Goal: Communication & Community: Answer question/provide support

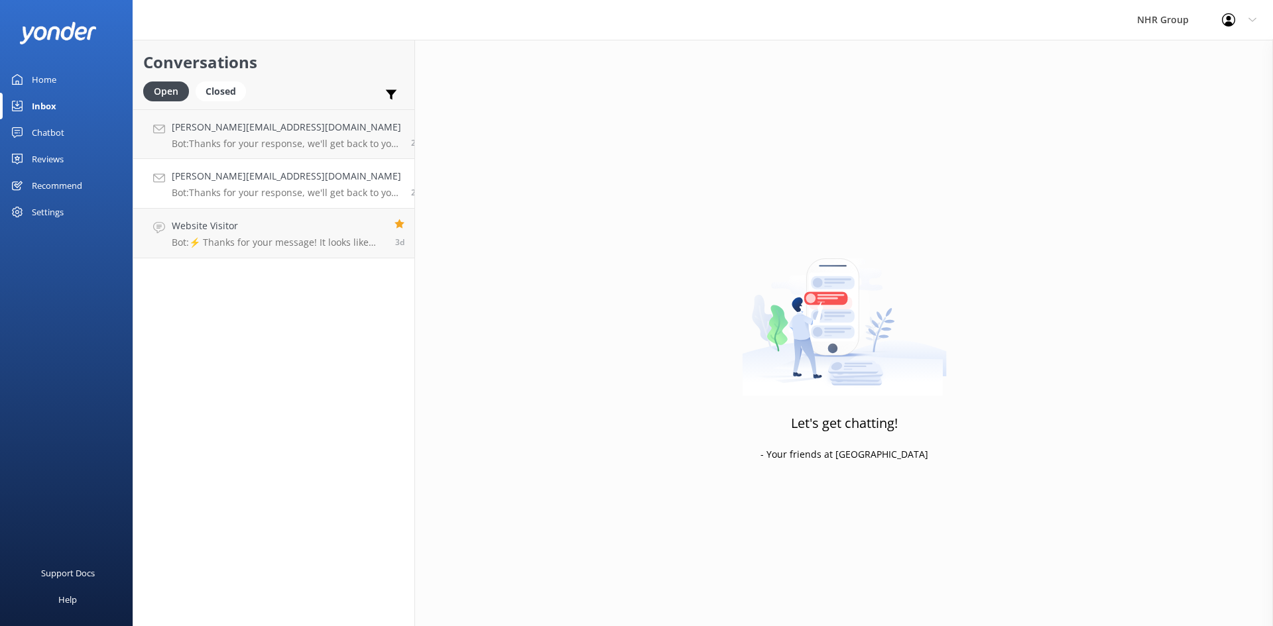
click at [302, 186] on div "[PERSON_NAME][EMAIL_ADDRESS][DOMAIN_NAME] Bot: Thanks for your response, we'll …" at bounding box center [286, 183] width 229 height 29
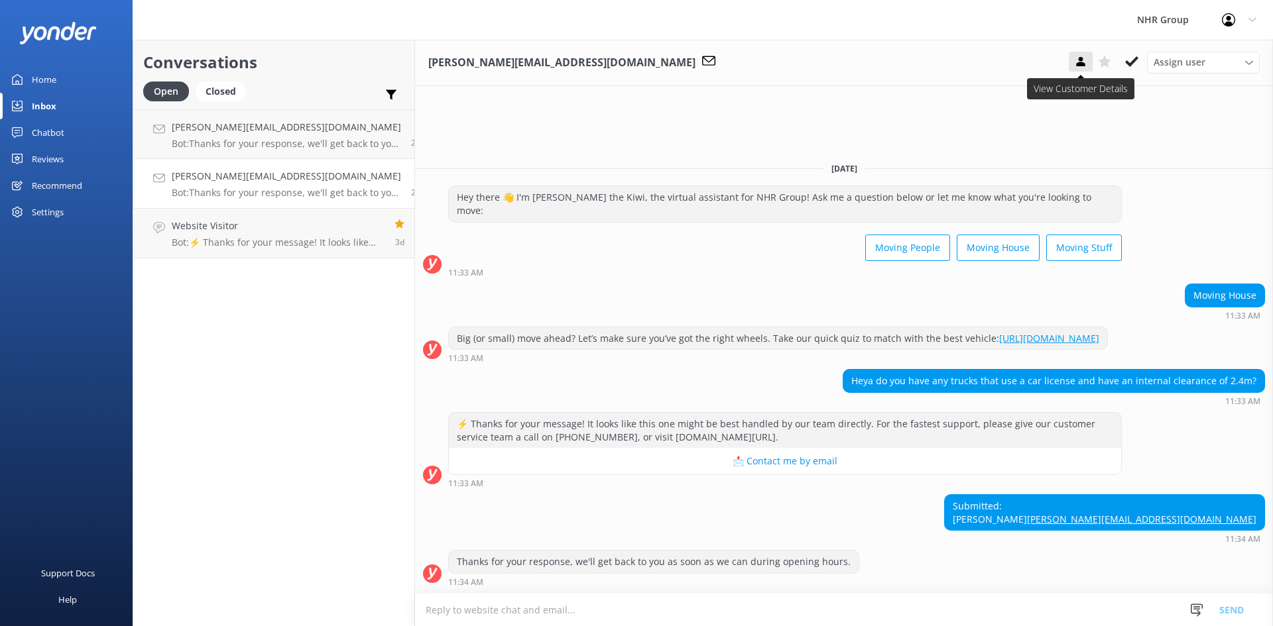
click at [1086, 54] on button at bounding box center [1081, 62] width 24 height 20
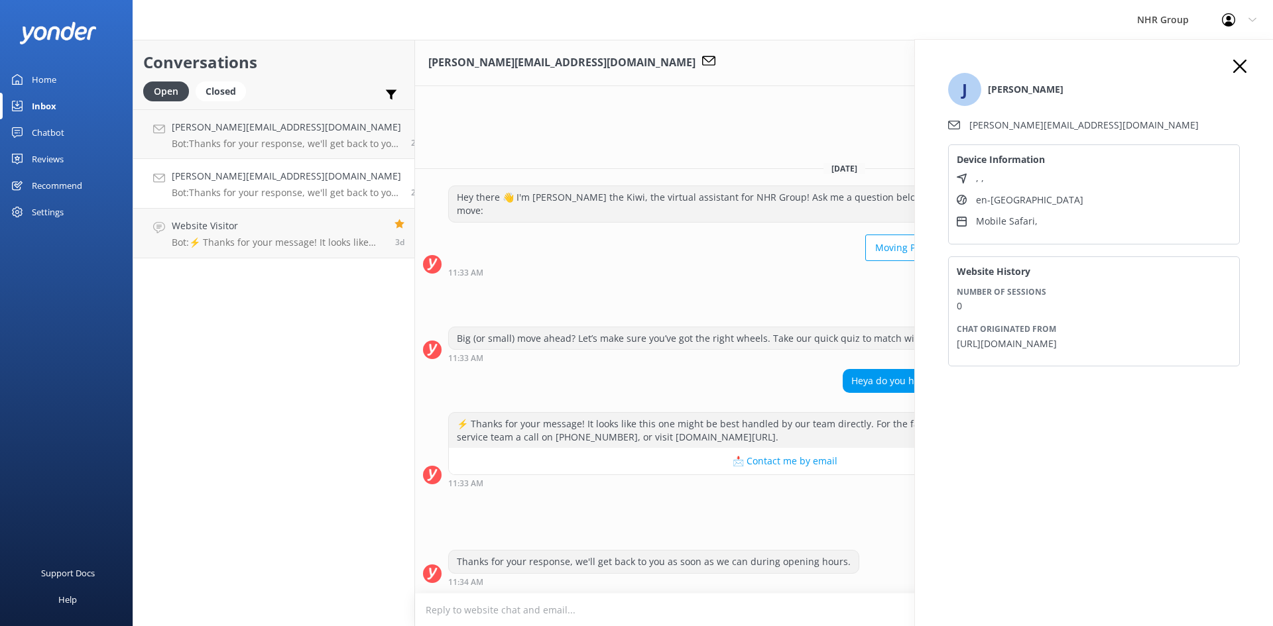
click at [1244, 61] on icon at bounding box center [1239, 66] width 13 height 13
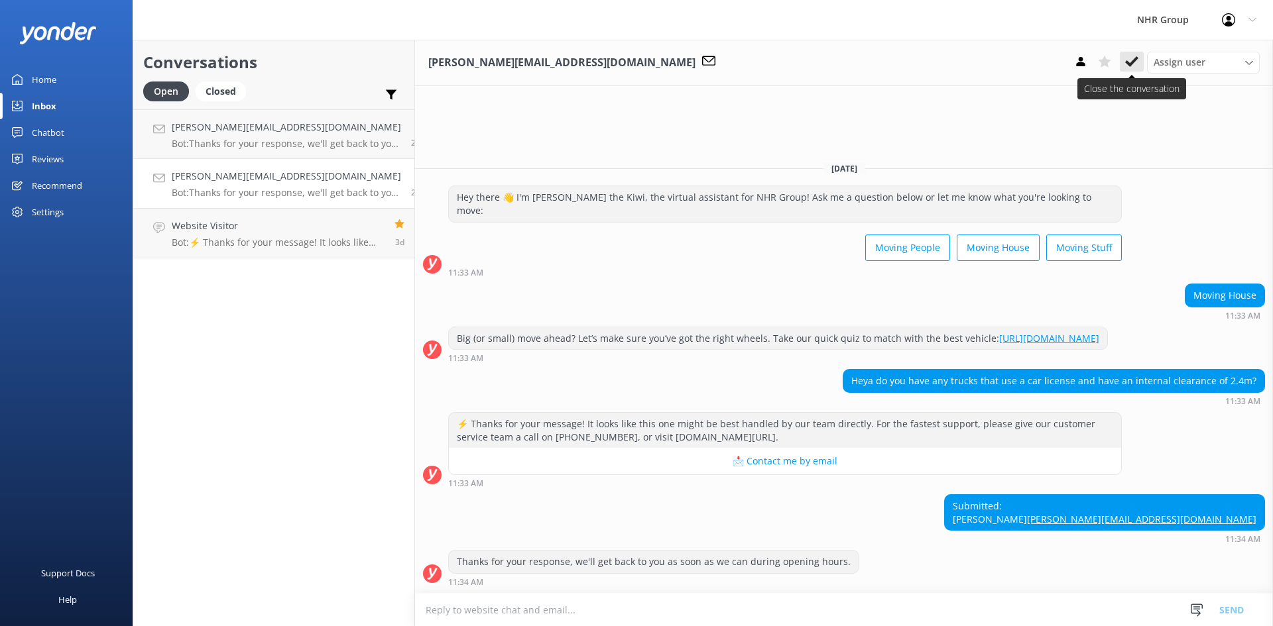
click at [1124, 60] on button at bounding box center [1132, 62] width 24 height 20
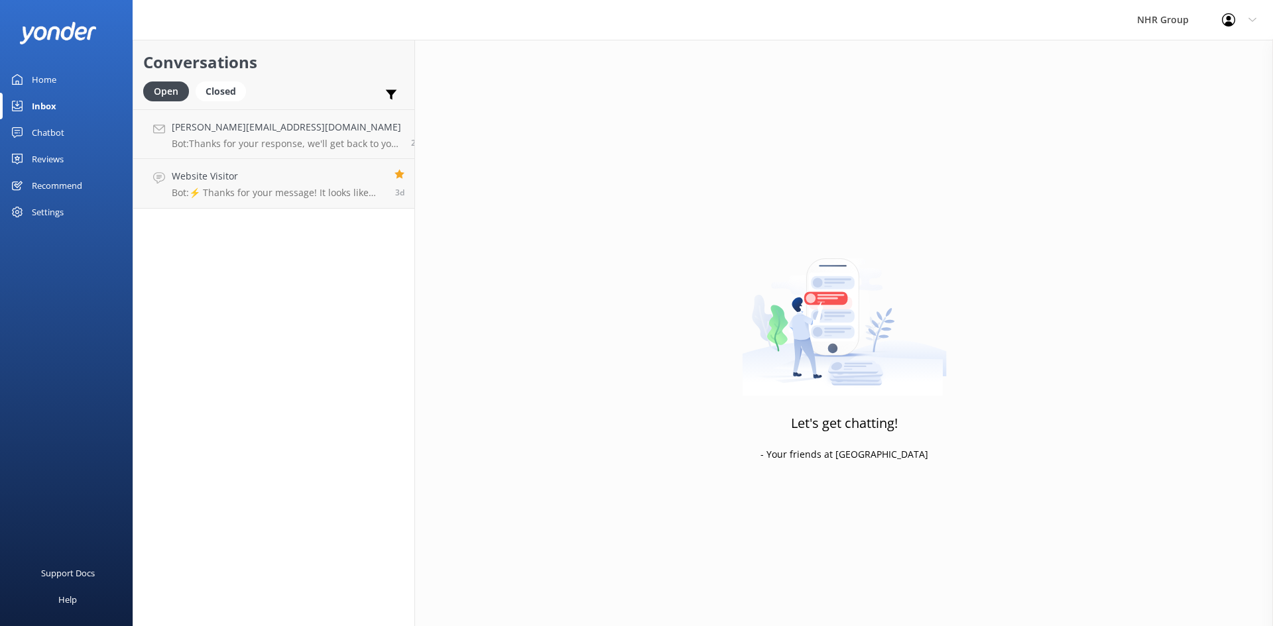
click at [70, 76] on link "Home" at bounding box center [66, 79] width 133 height 27
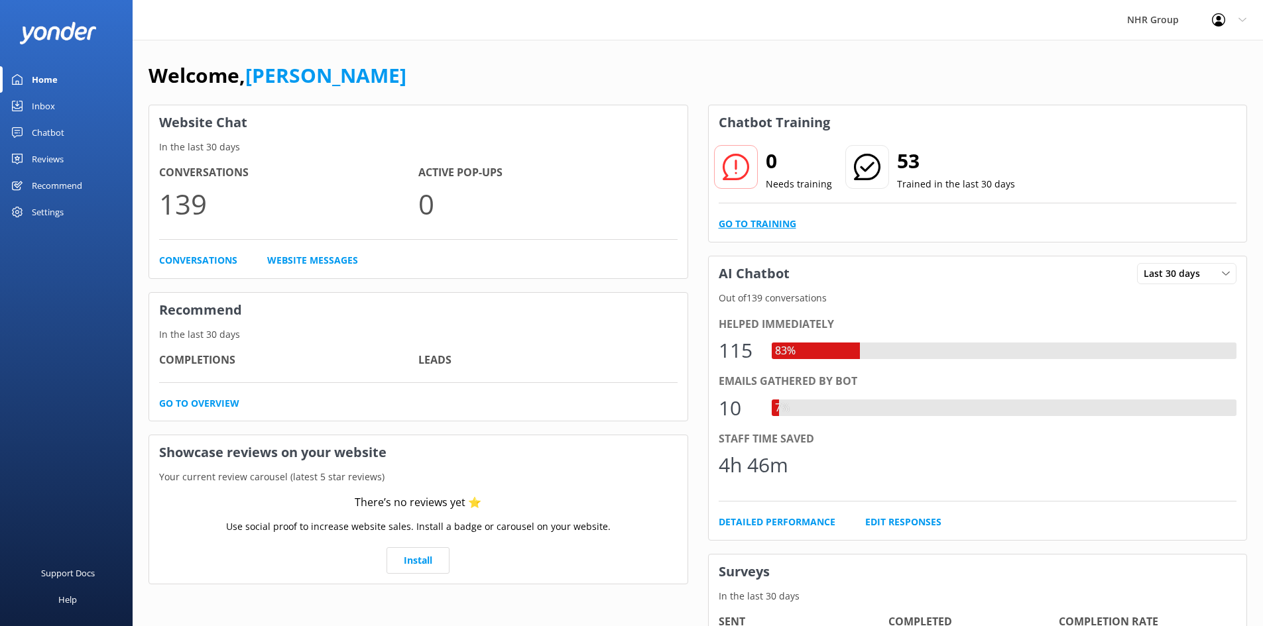
click at [758, 215] on div "0 Needs training 53 Trained in the last 30 days Go to Training" at bounding box center [978, 191] width 538 height 102
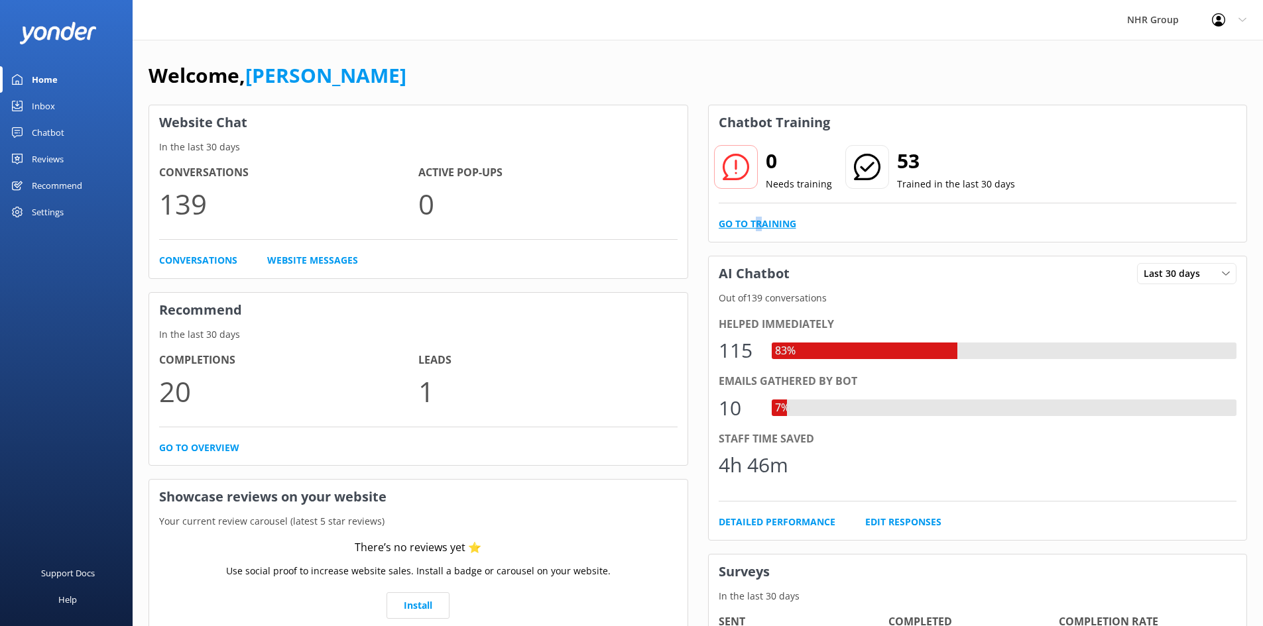
click at [756, 220] on link "Go to Training" at bounding box center [758, 224] width 78 height 15
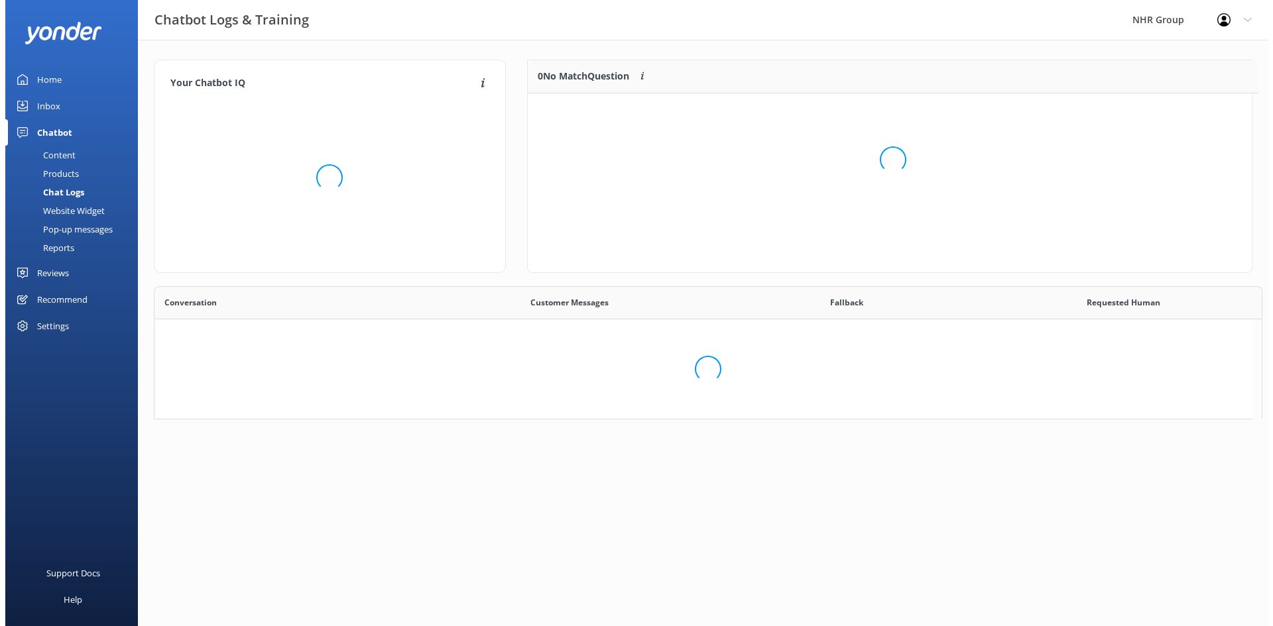
scroll to position [156, 714]
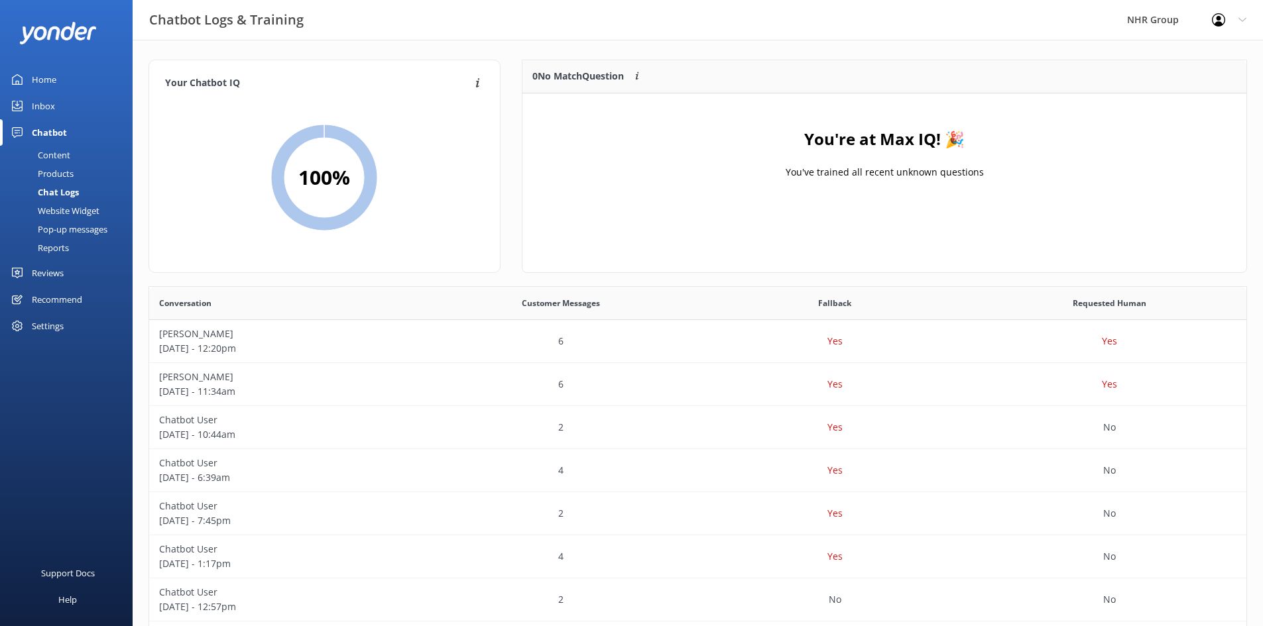
click at [61, 108] on link "Inbox" at bounding box center [66, 106] width 133 height 27
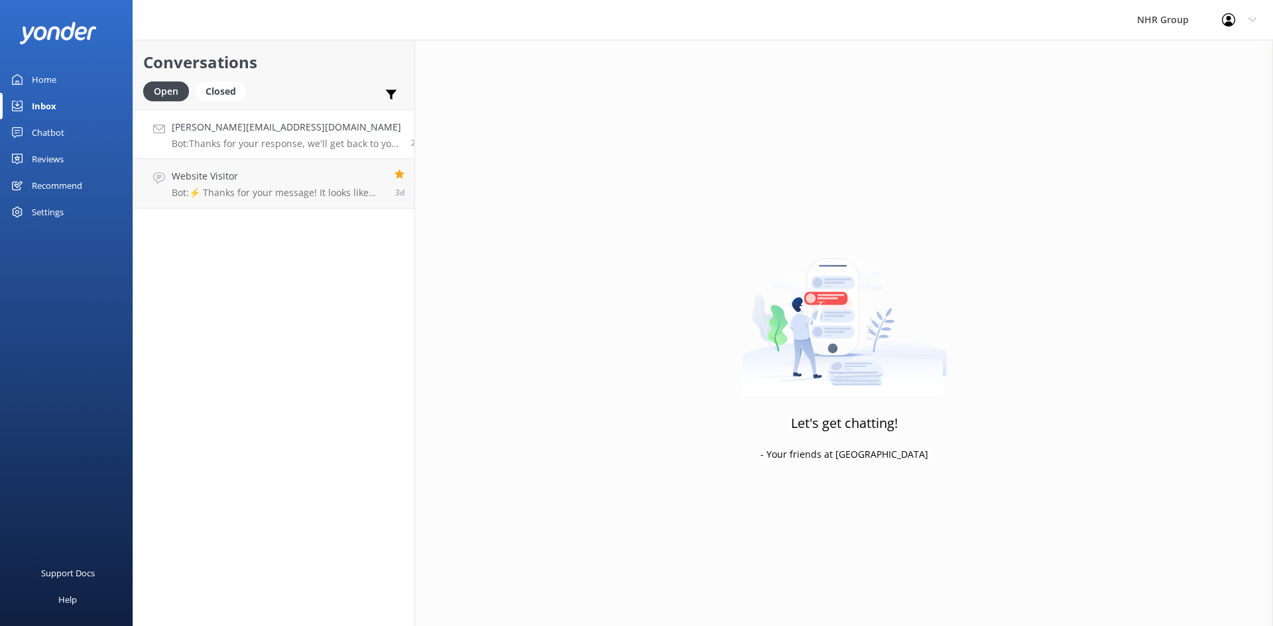
click at [254, 125] on h4 "[PERSON_NAME][EMAIL_ADDRESS][DOMAIN_NAME]" at bounding box center [286, 127] width 229 height 15
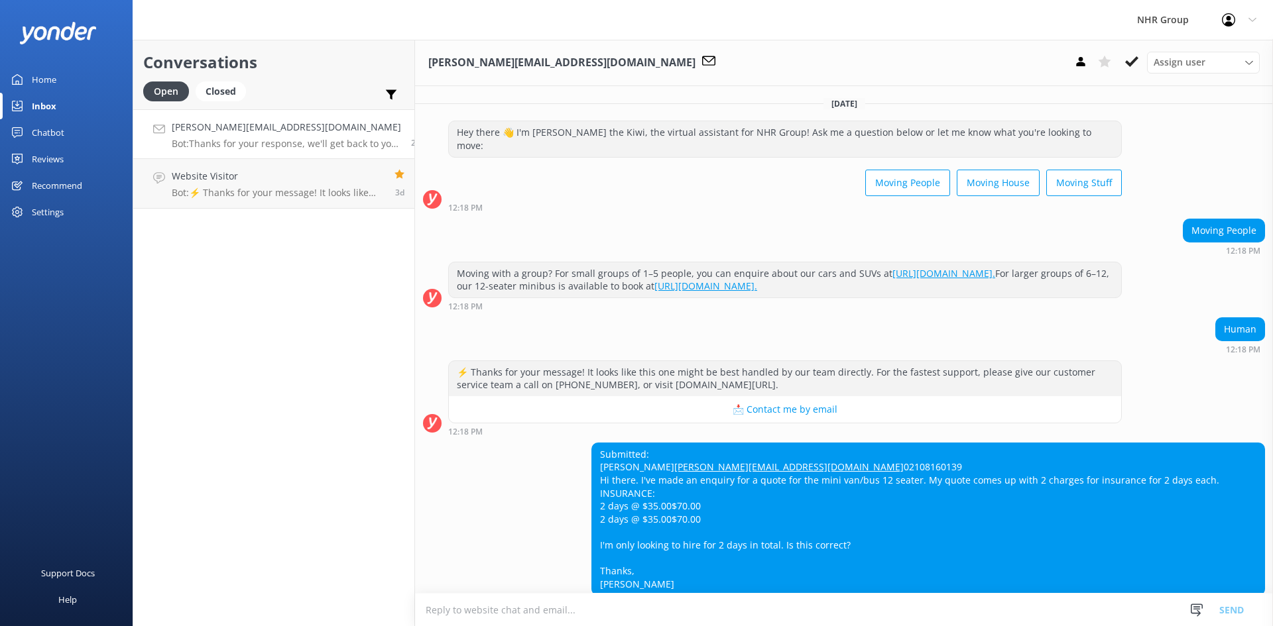
scroll to position [65, 0]
